Goal: Task Accomplishment & Management: Manage account settings

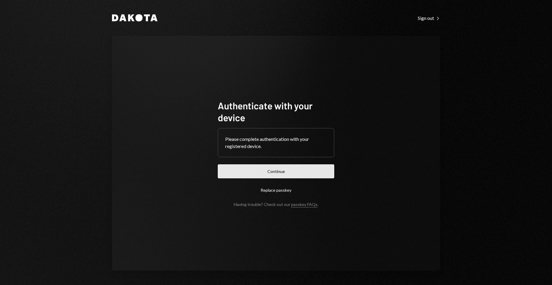
click at [295, 170] on button "Continue" at bounding box center [276, 171] width 116 height 14
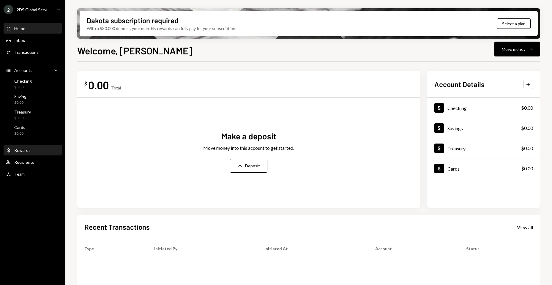
click at [34, 151] on div "Dollar Rewards" at bounding box center [32, 150] width 53 height 5
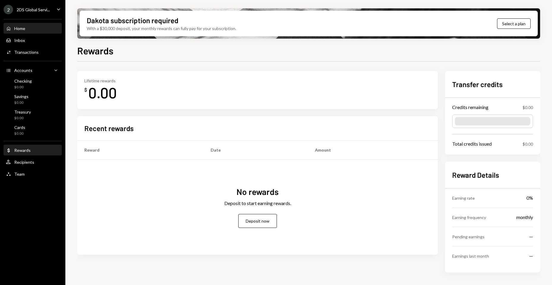
click at [35, 26] on div "Home Home" at bounding box center [32, 28] width 53 height 5
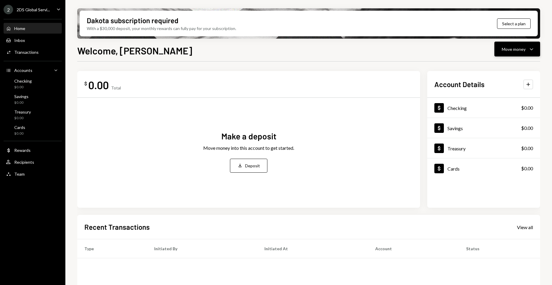
click at [518, 50] on div "Move money" at bounding box center [514, 49] width 24 height 6
click at [510, 96] on div "Deposit" at bounding box center [512, 94] width 43 height 6
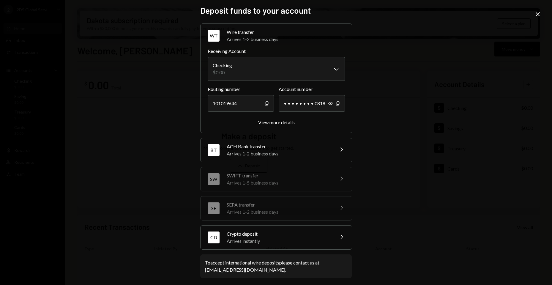
scroll to position [4, 0]
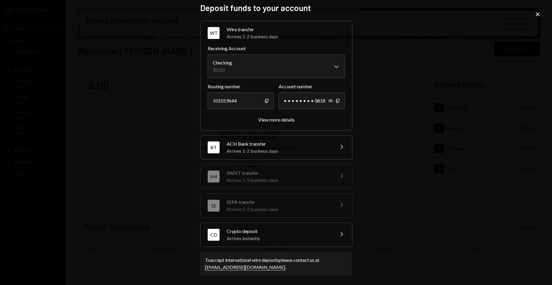
click at [499, 113] on div "**********" at bounding box center [276, 142] width 552 height 285
click at [469, 75] on div "**********" at bounding box center [276, 142] width 552 height 285
click at [538, 15] on icon at bounding box center [537, 14] width 4 height 4
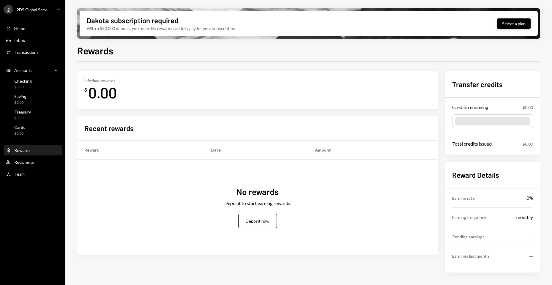
click at [518, 19] on button "Select a plan" at bounding box center [514, 23] width 34 height 10
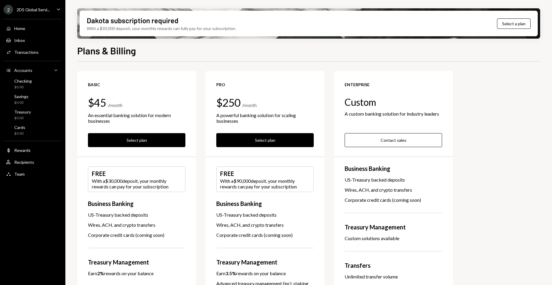
drag, startPoint x: 349, startPoint y: 63, endPoint x: 344, endPoint y: 63, distance: 4.8
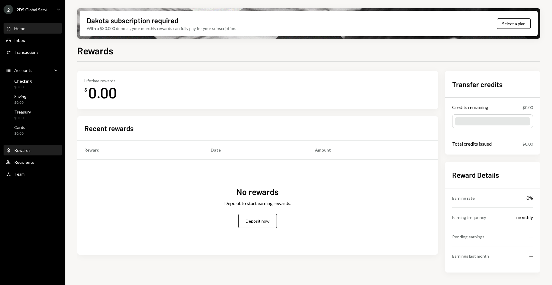
click at [38, 28] on div "Home Home" at bounding box center [32, 28] width 53 height 5
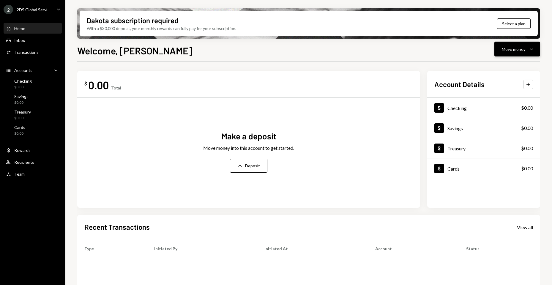
click at [515, 47] on div "Move money" at bounding box center [514, 49] width 24 height 6
click at [493, 93] on div "Deposit" at bounding box center [512, 94] width 43 height 6
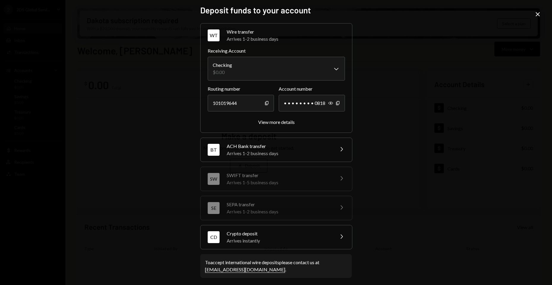
scroll to position [4, 0]
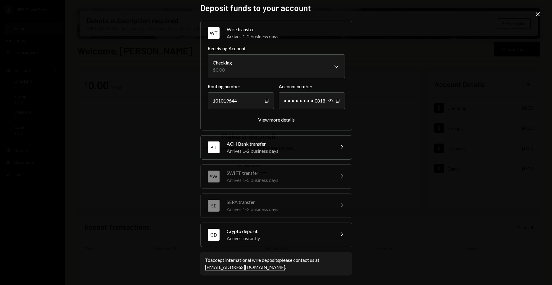
click at [286, 229] on div "Crypto deposit" at bounding box center [279, 230] width 104 height 7
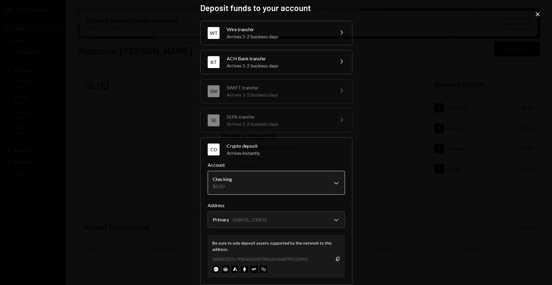
click at [232, 181] on body "2 2DS Global Servi... Caret Down Home Home Inbox Inbox Activities Transactions …" at bounding box center [276, 142] width 552 height 285
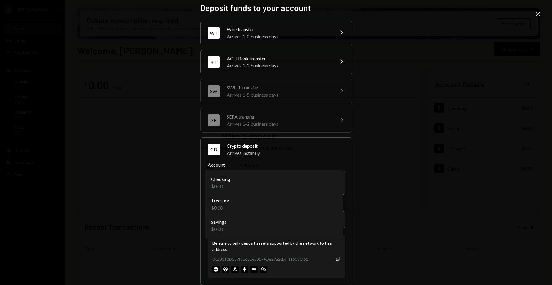
click at [412, 179] on div "**********" at bounding box center [276, 142] width 552 height 285
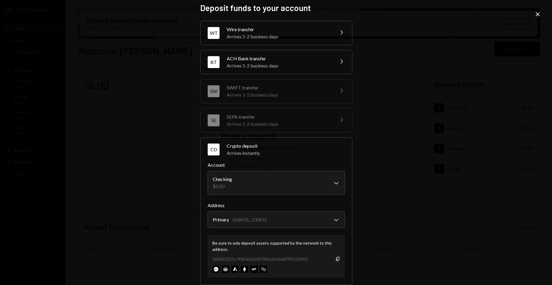
click at [261, 268] on img at bounding box center [263, 268] width 7 height 7
click at [536, 14] on icon "Close" at bounding box center [537, 14] width 7 height 7
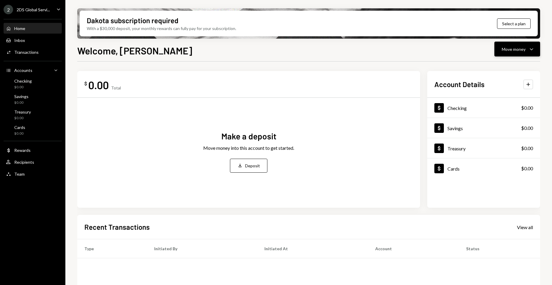
click at [524, 53] on button "Move money Caret Down" at bounding box center [517, 49] width 46 height 15
click at [27, 162] on div "Recipients" at bounding box center [24, 161] width 20 height 5
